Goal: Task Accomplishment & Management: Manage account settings

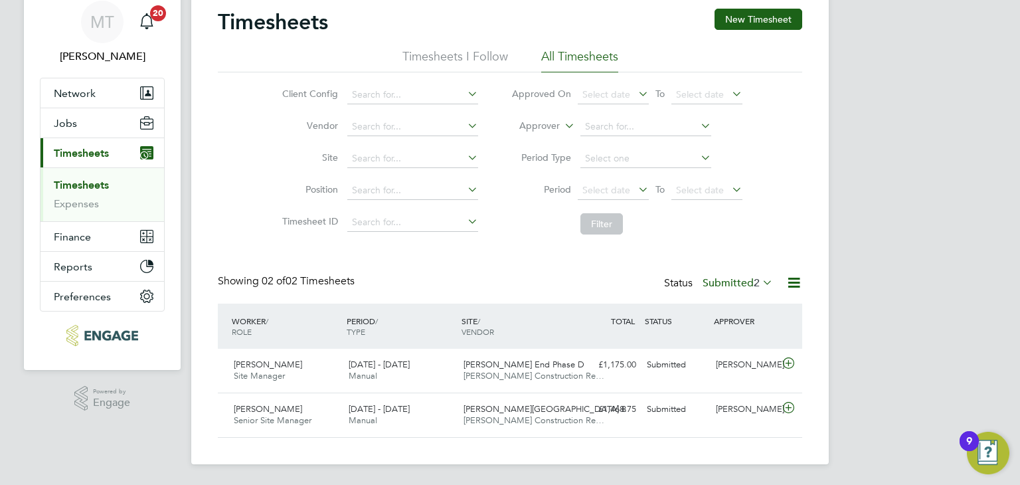
scroll to position [33, 116]
click at [732, 282] on label "Submitted 2" at bounding box center [738, 282] width 70 height 13
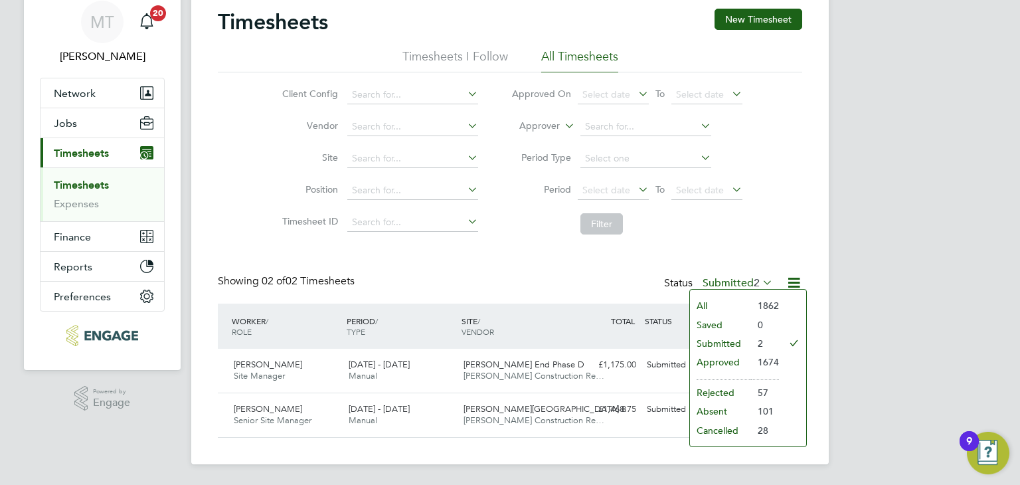
click at [734, 341] on li "Submitted" at bounding box center [720, 343] width 61 height 19
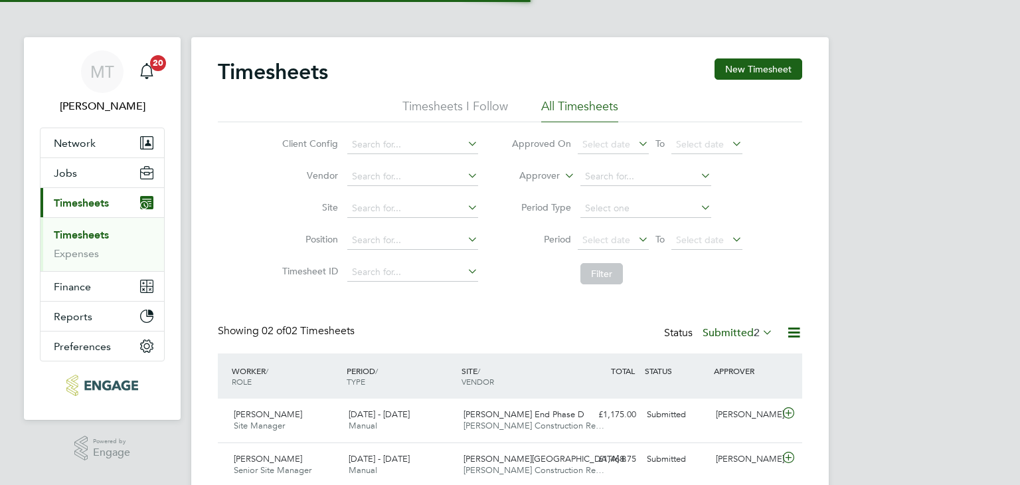
scroll to position [33, 116]
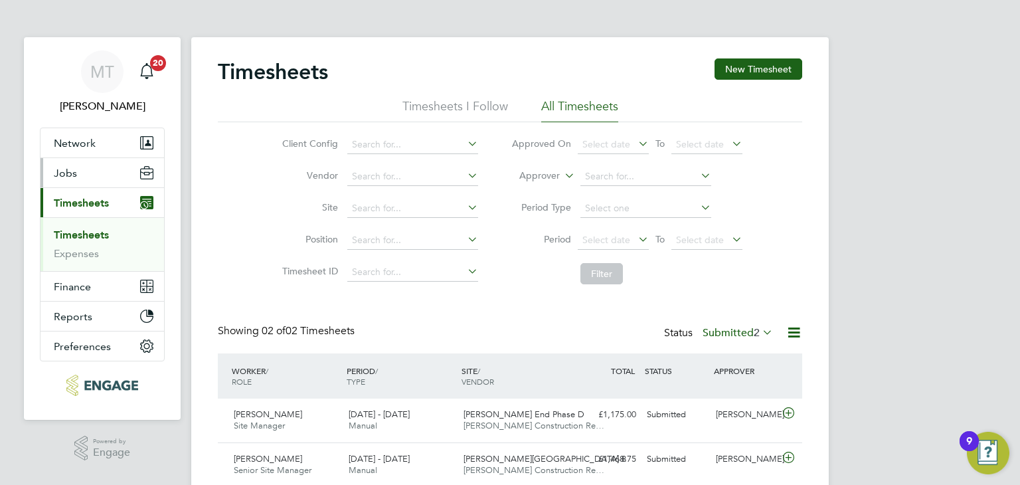
click at [76, 169] on button "Jobs" at bounding box center [103, 172] width 124 height 29
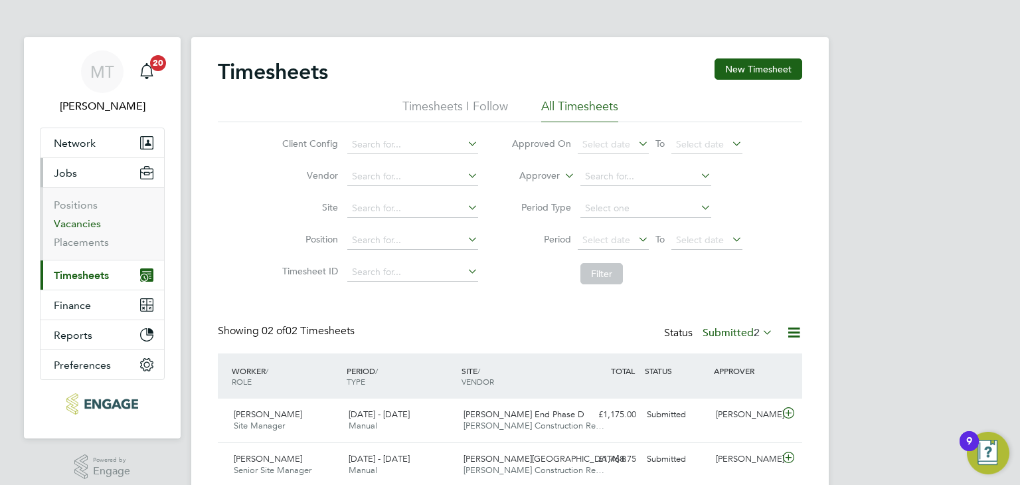
click at [84, 222] on link "Vacancies" at bounding box center [77, 223] width 47 height 13
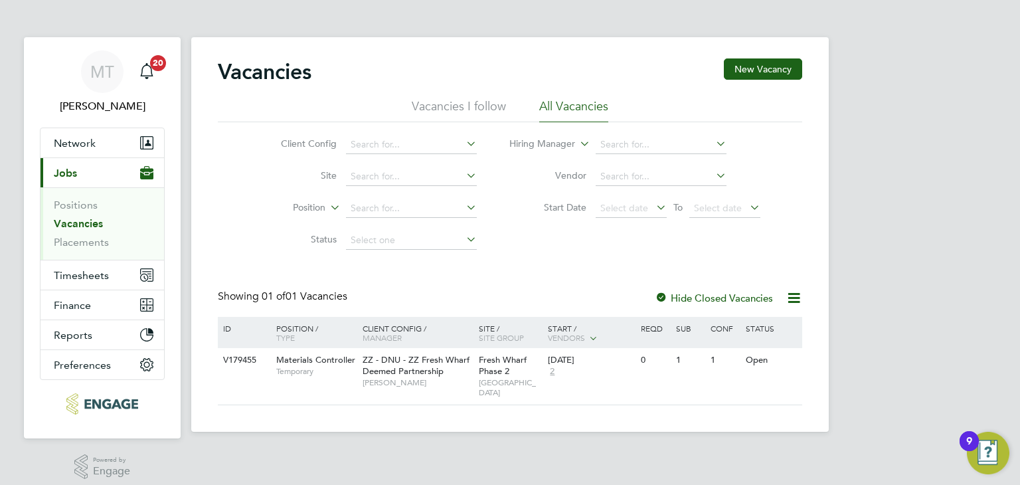
click at [582, 101] on li "All Vacancies" at bounding box center [573, 110] width 69 height 24
click at [94, 237] on link "Placements" at bounding box center [81, 242] width 55 height 13
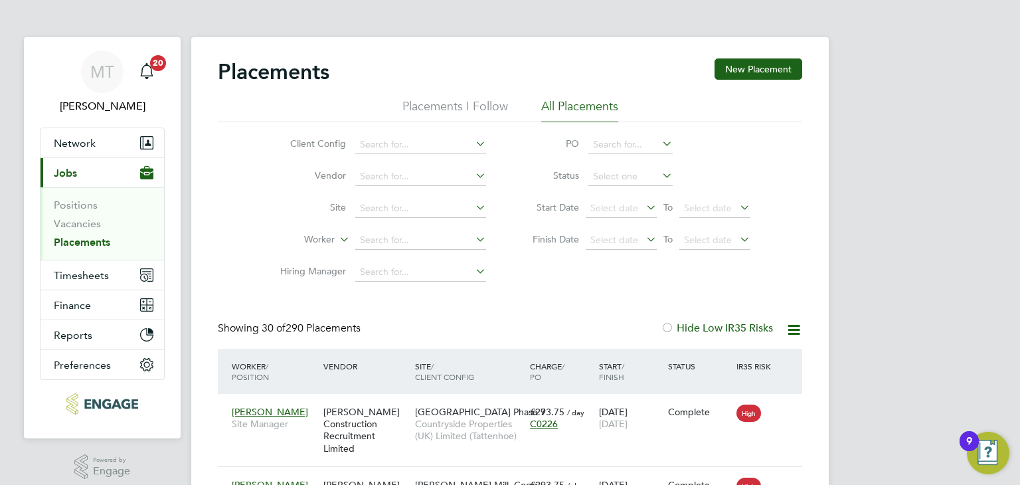
click at [603, 165] on li "Status" at bounding box center [635, 177] width 264 height 32
click at [604, 174] on input at bounding box center [630, 176] width 84 height 19
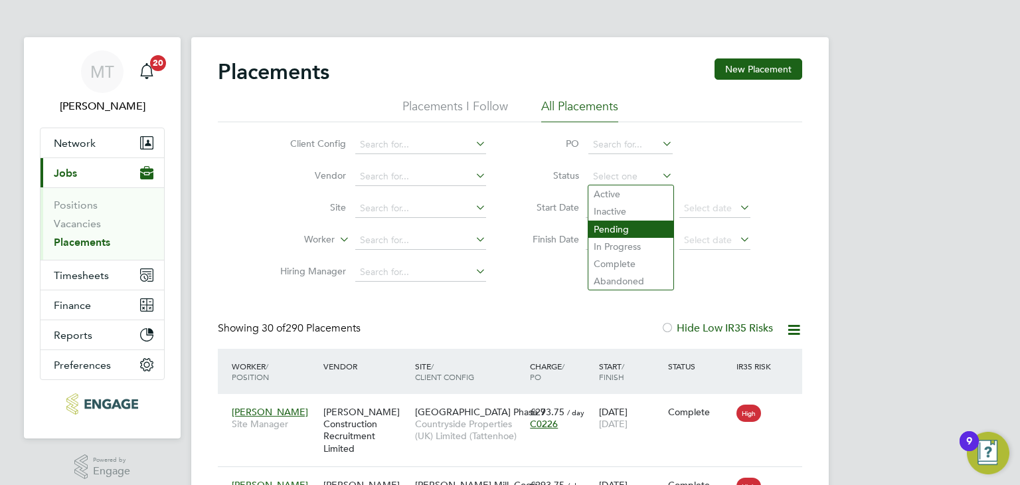
click at [622, 231] on li "Pending" at bounding box center [630, 228] width 85 height 17
type input "Pending"
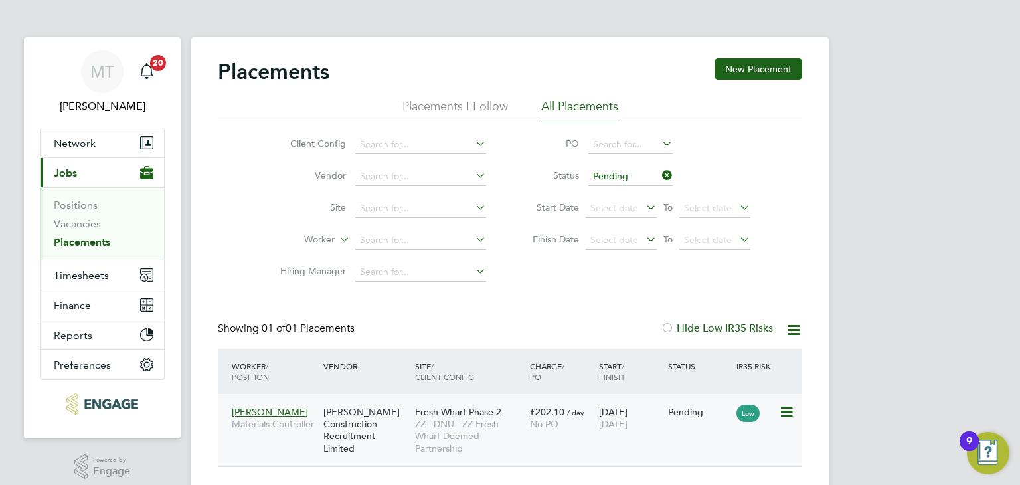
click at [648, 441] on div "[PERSON_NAME] Materials Controller [PERSON_NAME] Construction Recruitment Limit…" at bounding box center [510, 430] width 584 height 72
click at [784, 410] on icon at bounding box center [785, 412] width 13 height 16
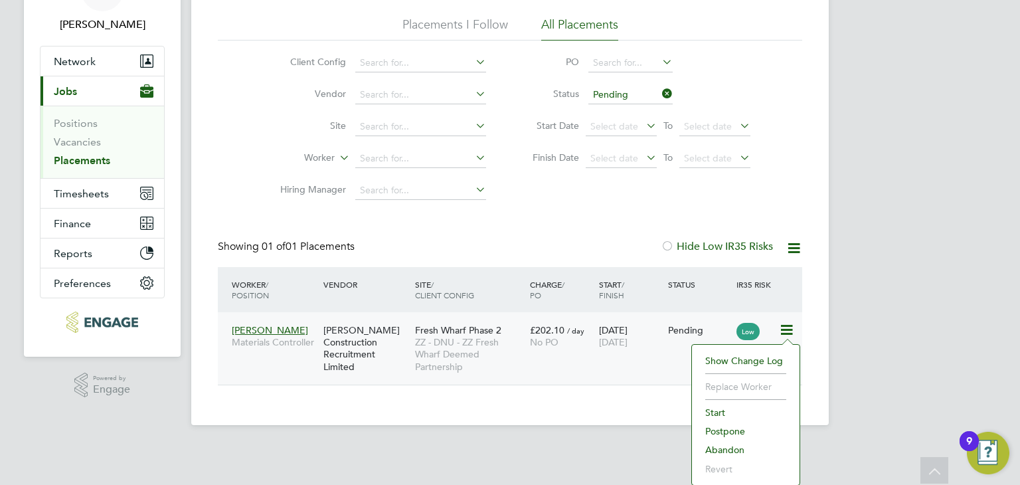
click at [713, 407] on li "Start" at bounding box center [746, 412] width 94 height 19
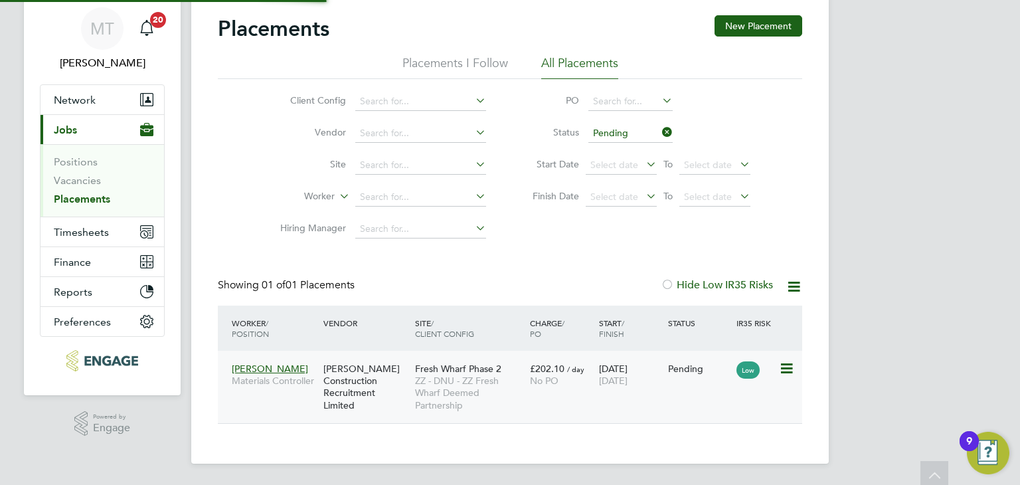
type input "[PERSON_NAME]"
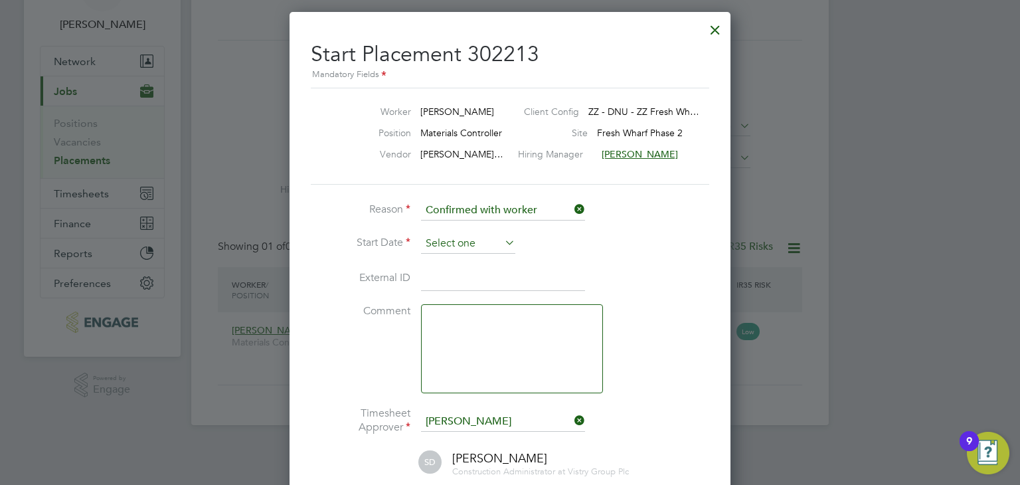
click at [461, 245] on input at bounding box center [468, 244] width 94 height 20
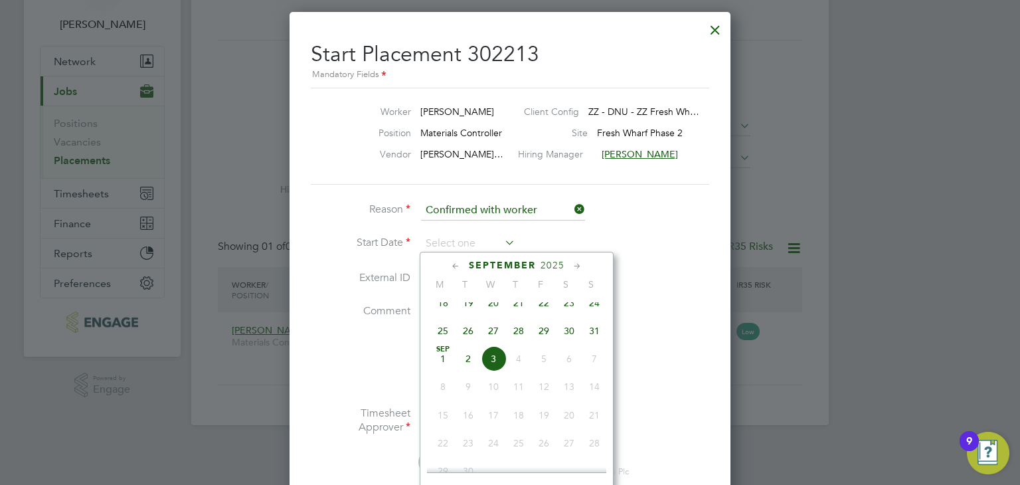
click at [446, 371] on span "[DATE]" at bounding box center [442, 358] width 25 height 25
type input "[DATE]"
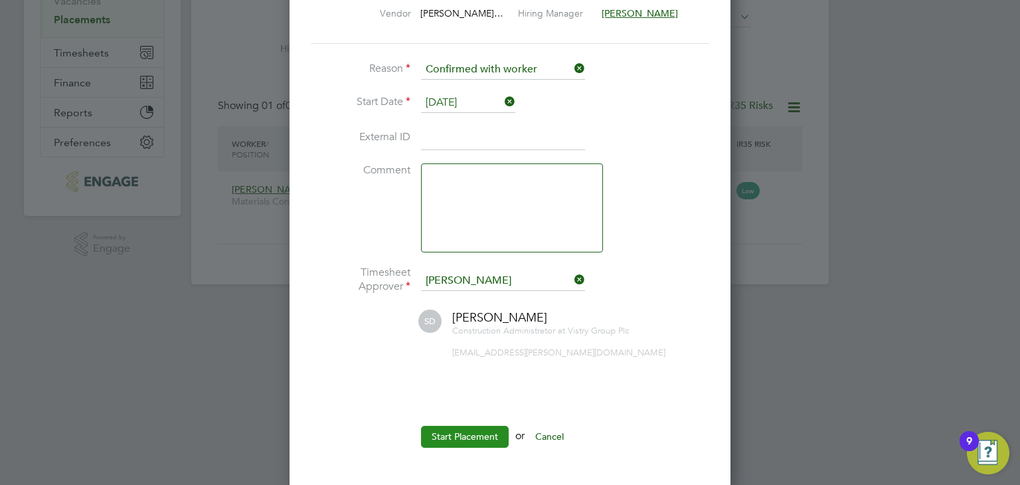
click at [448, 436] on button "Start Placement" at bounding box center [465, 436] width 88 height 21
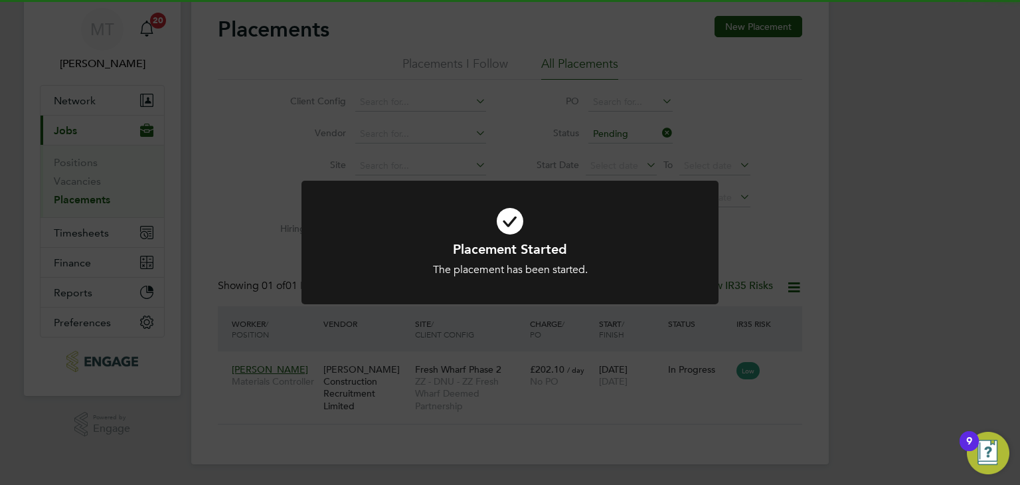
click at [367, 413] on div "Placement Started The placement has been started. Cancel Okay" at bounding box center [510, 242] width 1020 height 485
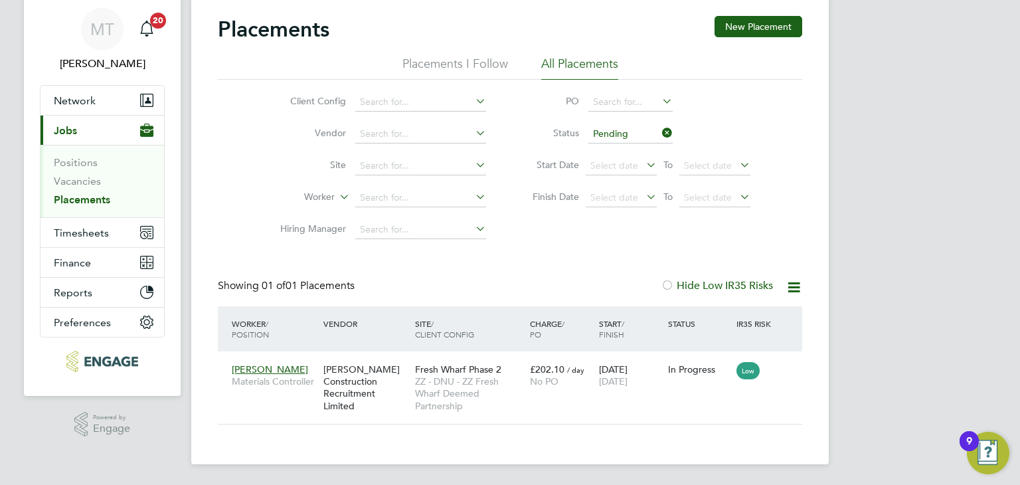
drag, startPoint x: 665, startPoint y: 129, endPoint x: 640, endPoint y: 130, distance: 25.2
click at [659, 130] on icon at bounding box center [659, 133] width 0 height 19
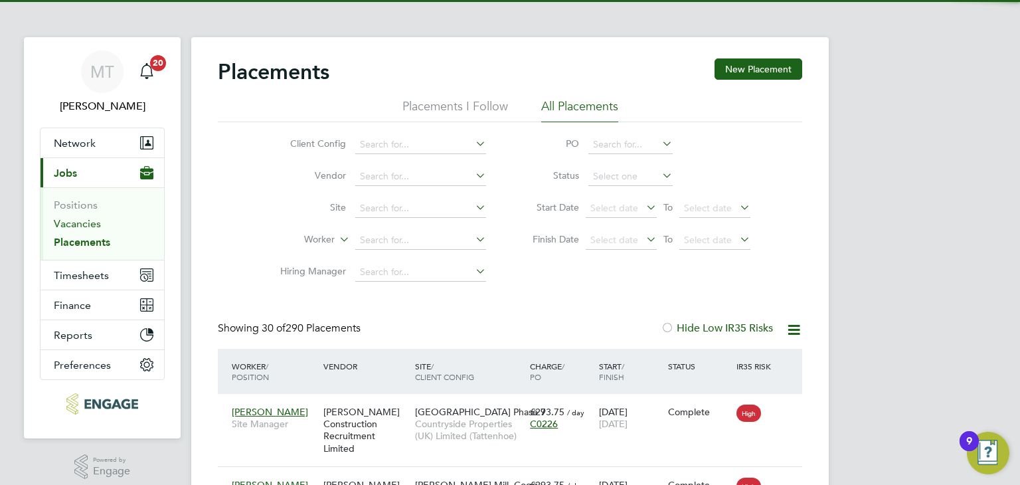
click at [82, 217] on link "Vacancies" at bounding box center [77, 223] width 47 height 13
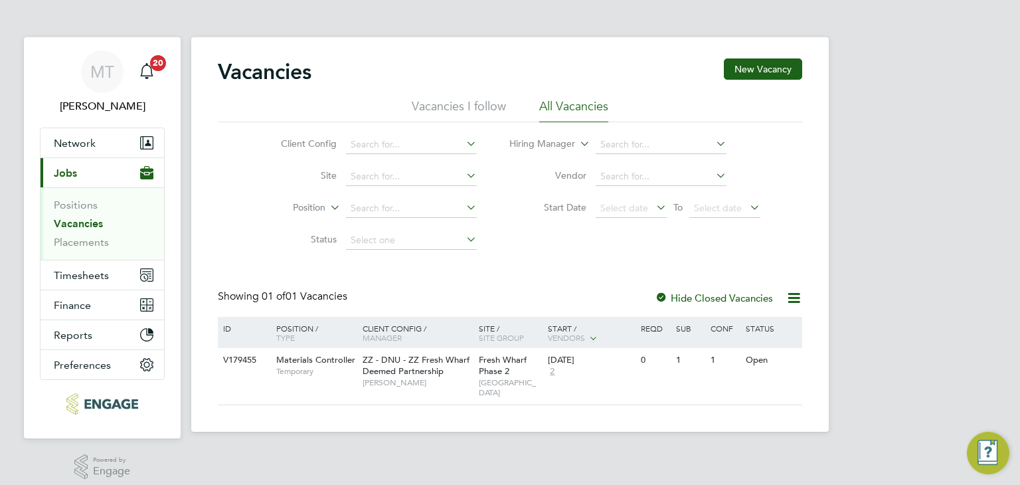
click at [83, 217] on link "Vacancies" at bounding box center [78, 223] width 49 height 13
click at [93, 239] on link "Placements" at bounding box center [81, 242] width 55 height 13
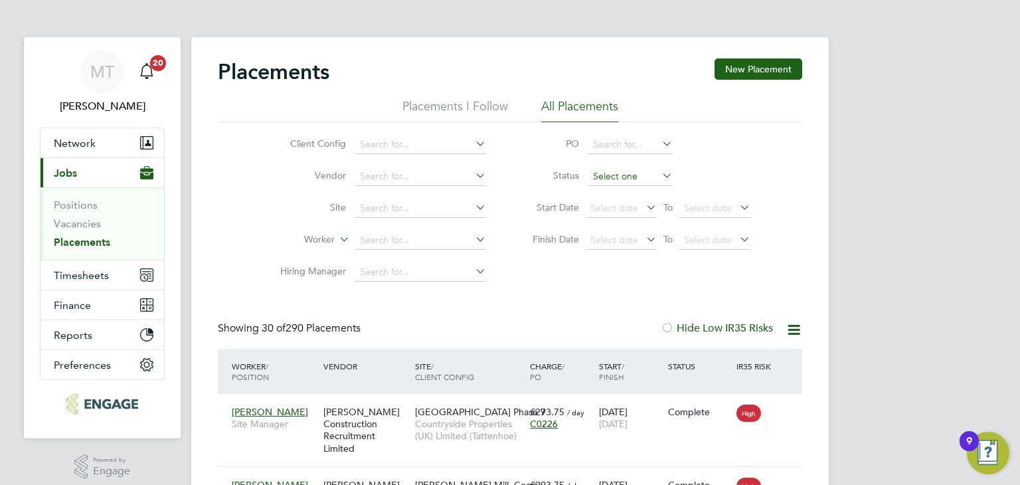
click at [610, 171] on input at bounding box center [630, 176] width 84 height 19
click at [610, 191] on li "Active" at bounding box center [630, 193] width 85 height 17
type input "Active"
click at [79, 278] on span "Timesheets" at bounding box center [81, 275] width 55 height 13
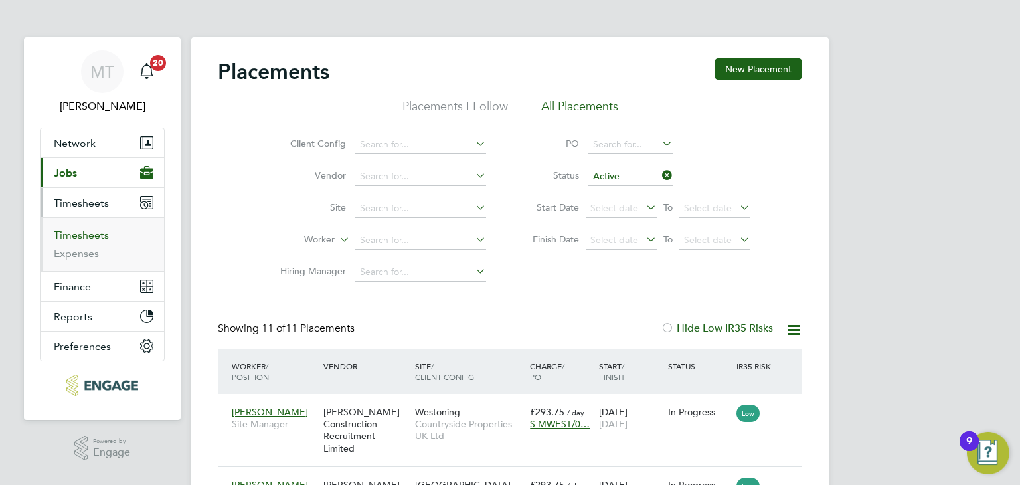
click at [81, 234] on link "Timesheets" at bounding box center [81, 234] width 55 height 13
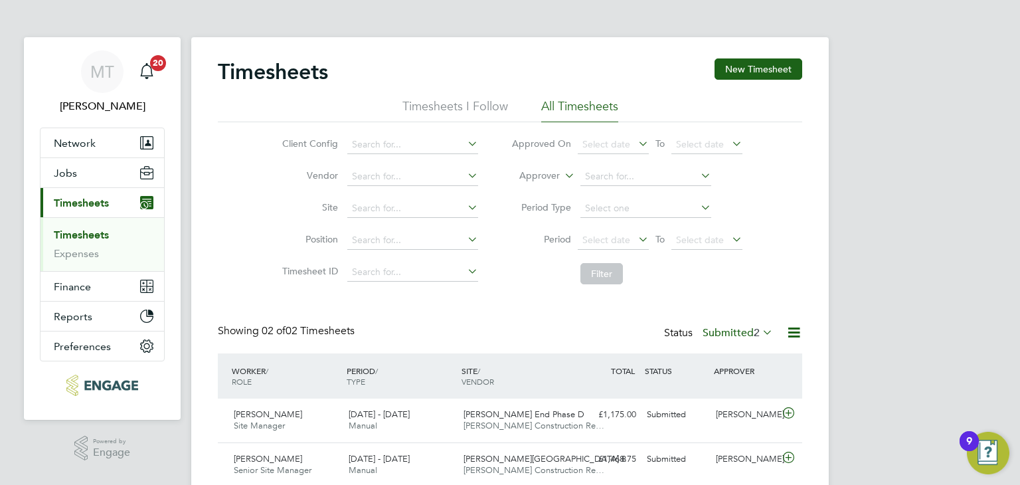
scroll to position [50, 0]
